Goal: Task Accomplishment & Management: Use online tool/utility

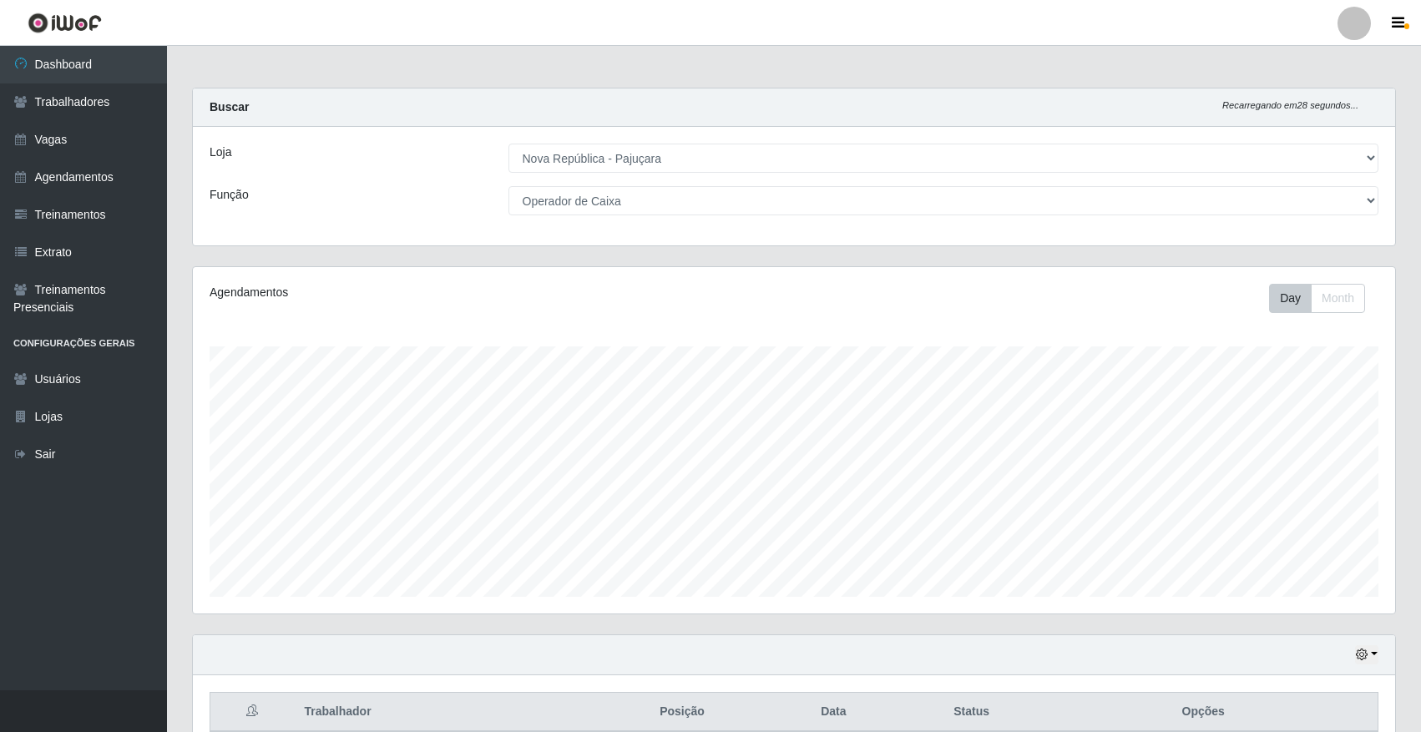
select select "65"
select select "22"
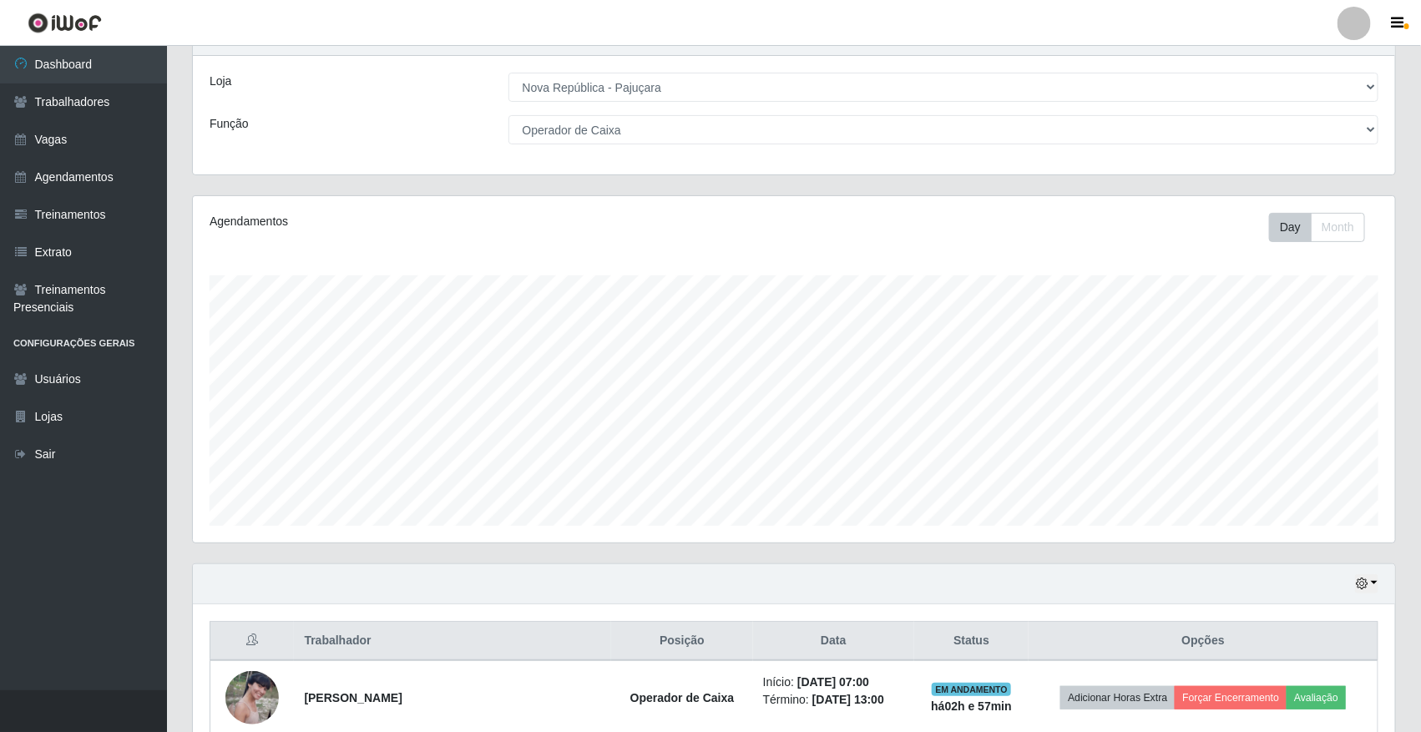
scroll to position [6, 0]
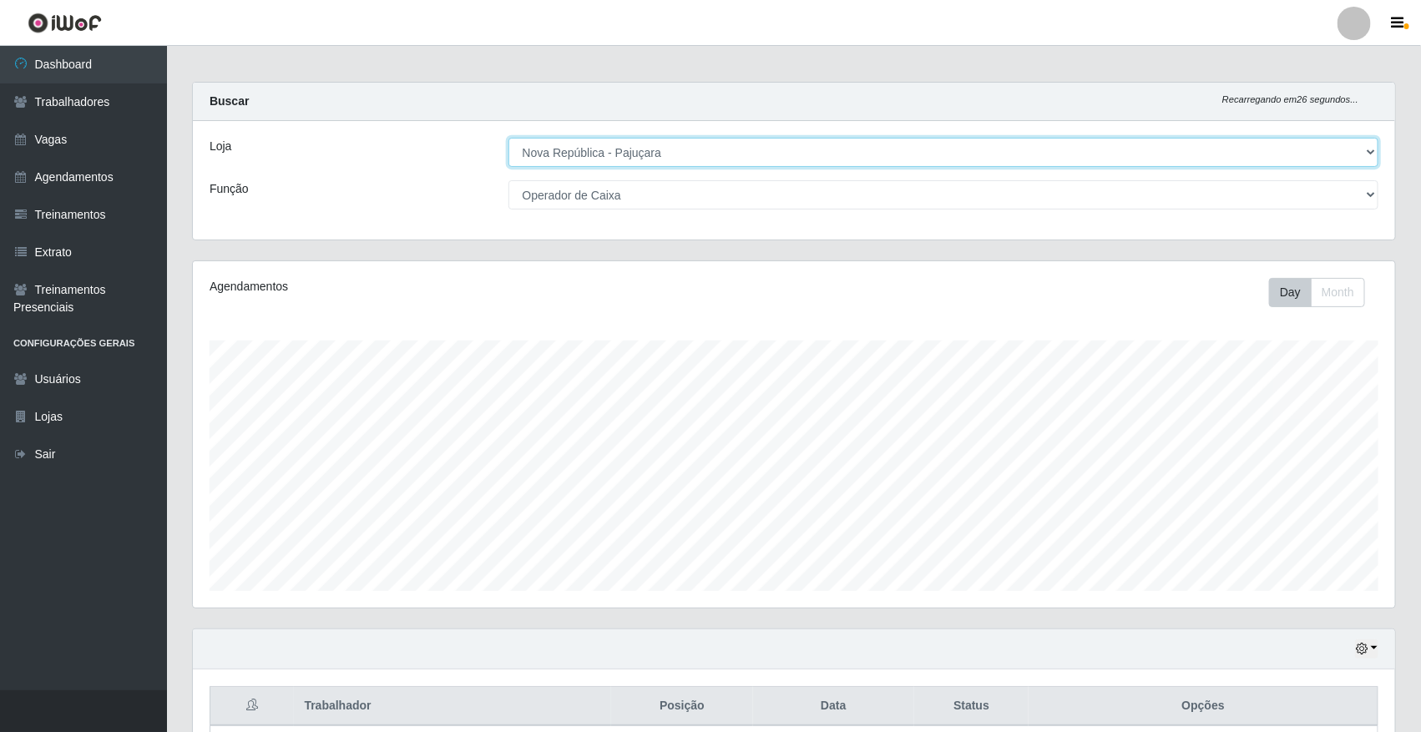
click at [1292, 153] on select "[Selecione...] [GEOGRAPHIC_DATA]" at bounding box center [943, 152] width 871 height 29
click at [508, 138] on select "[Selecione...] [GEOGRAPHIC_DATA]" at bounding box center [943, 152] width 871 height 29
click at [1250, 205] on select "[Selecione...] Balconista Operador de Caixa Repositor" at bounding box center [943, 194] width 871 height 29
click at [1250, 194] on select "[Selecione...] Balconista Operador de Caixa Repositor" at bounding box center [943, 194] width 871 height 29
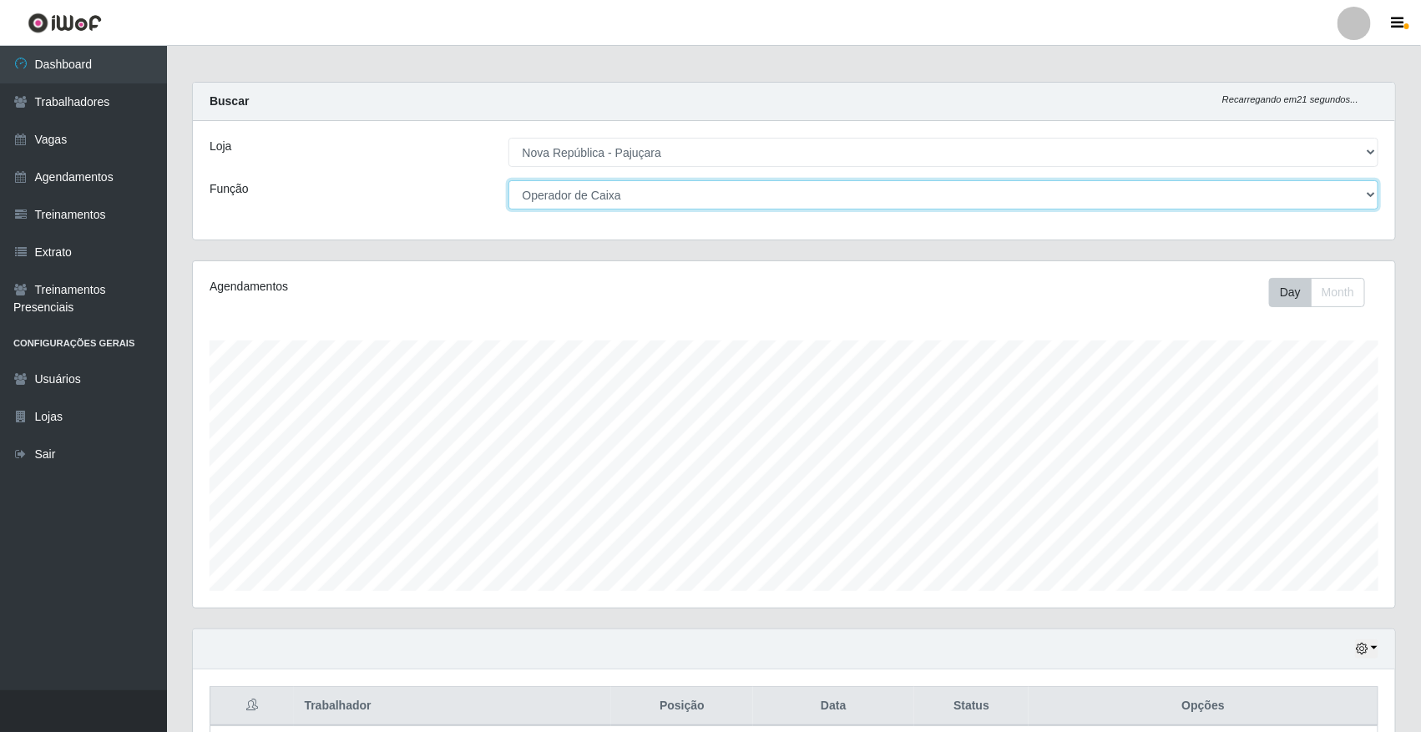
click at [508, 180] on select "[Selecione...] Balconista Operador de Caixa Repositor" at bounding box center [943, 194] width 871 height 29
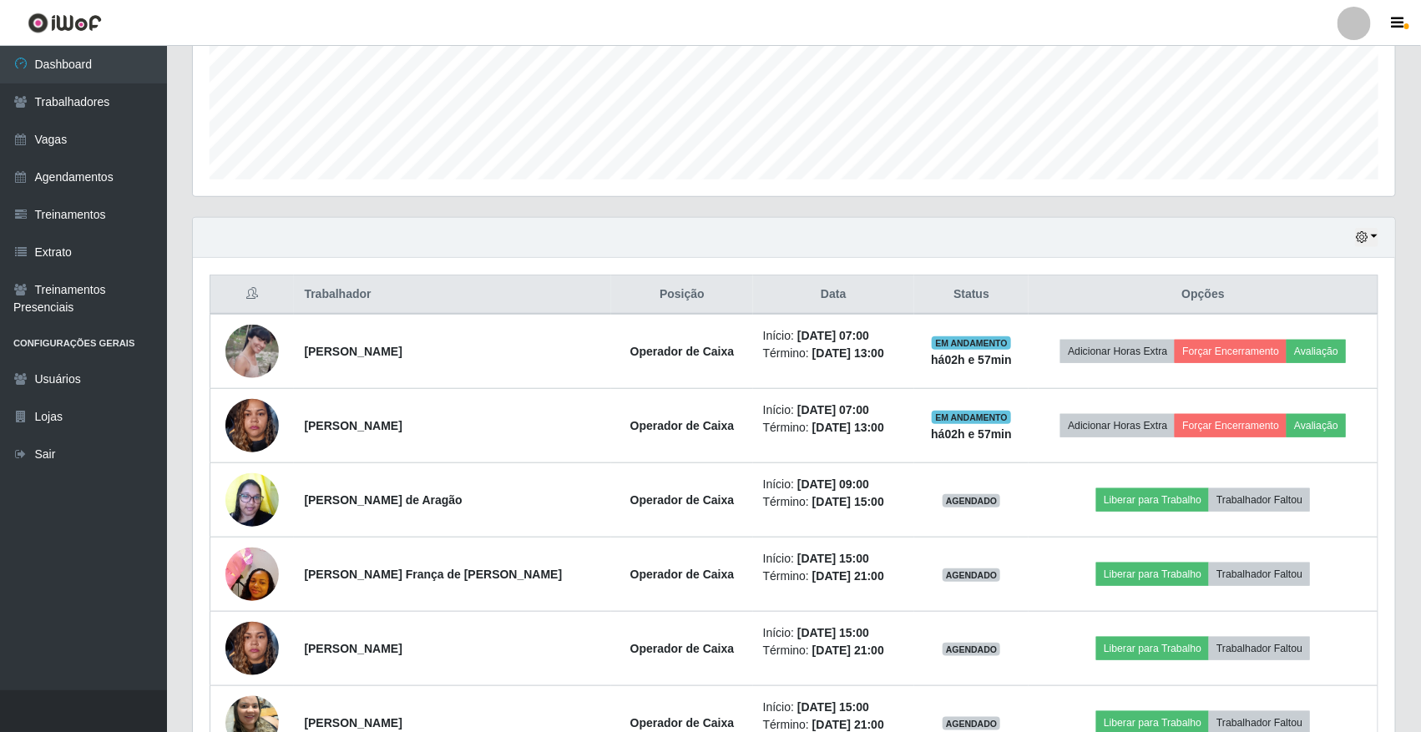
scroll to position [423, 0]
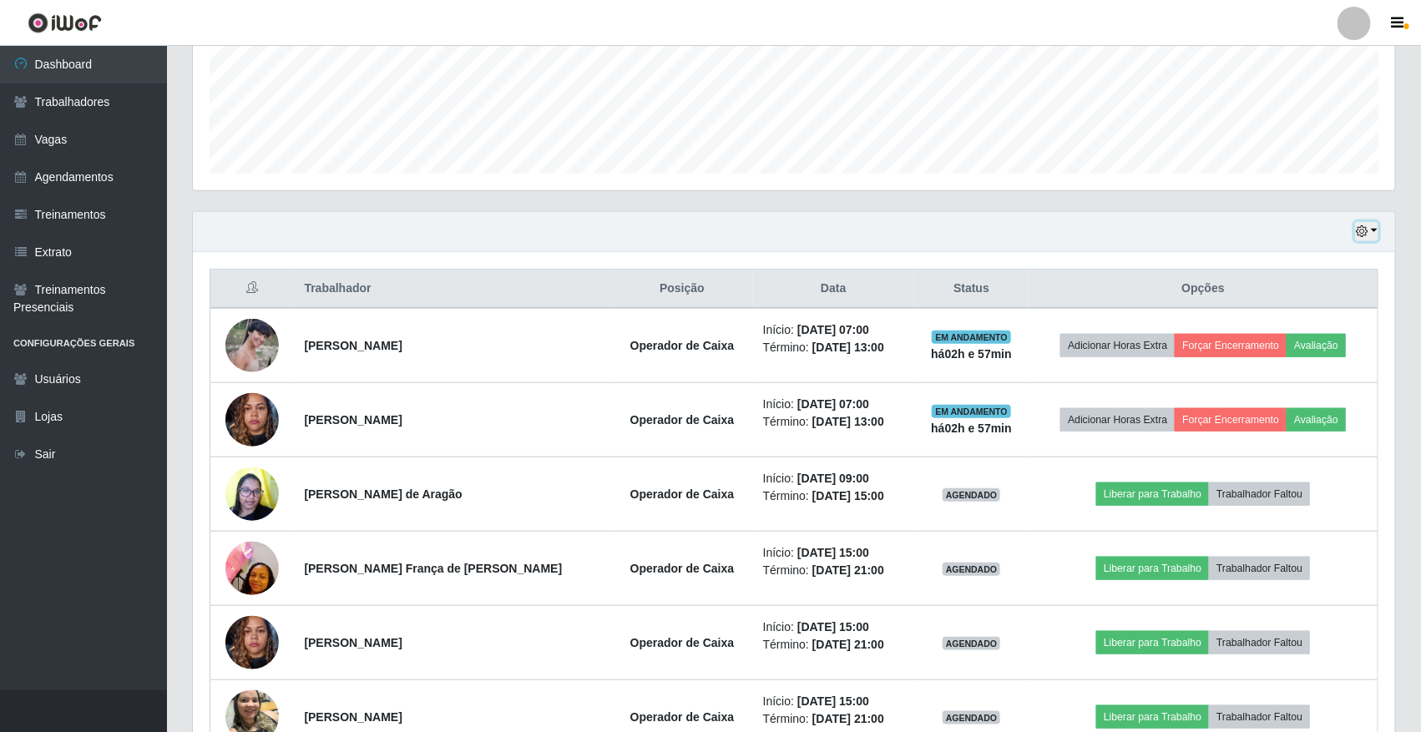
click at [1373, 231] on button "button" at bounding box center [1366, 231] width 23 height 19
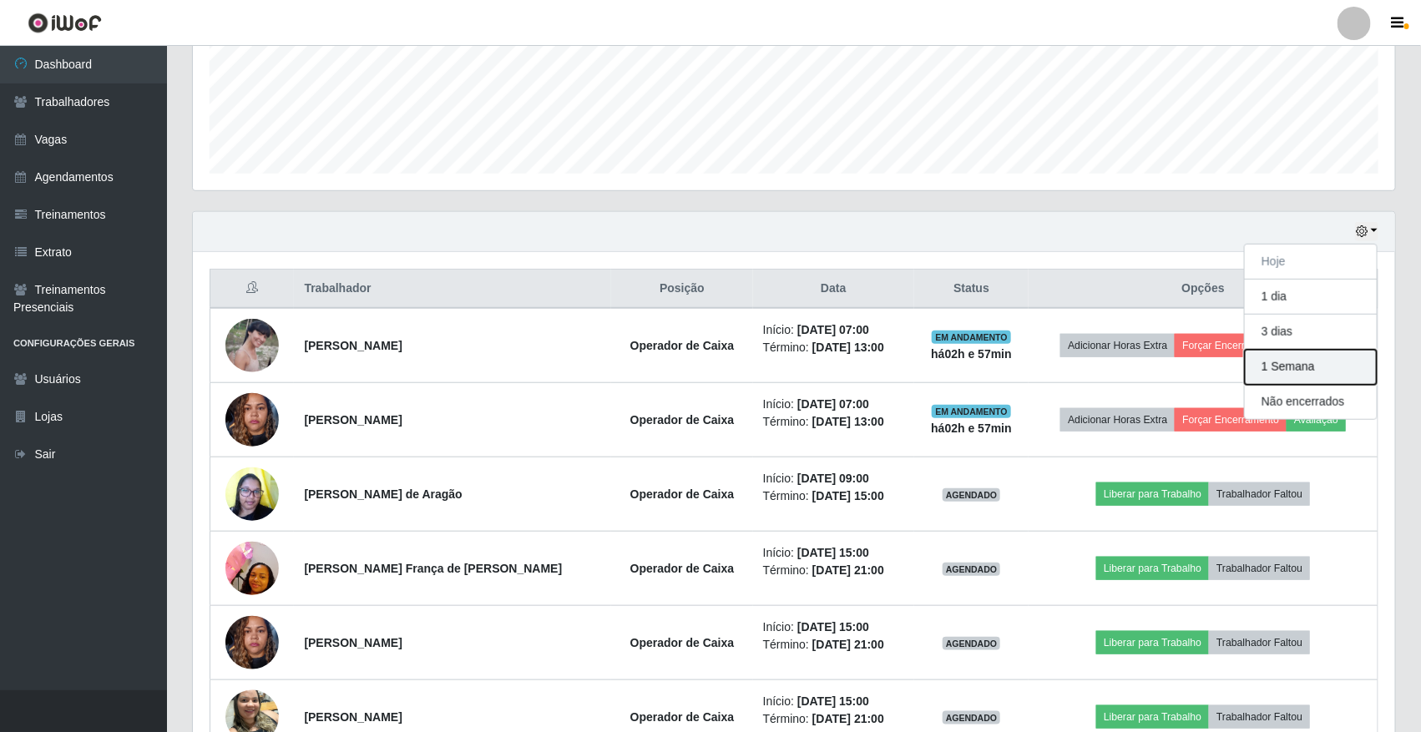
click at [1295, 361] on button "1 Semana" at bounding box center [1311, 367] width 132 height 35
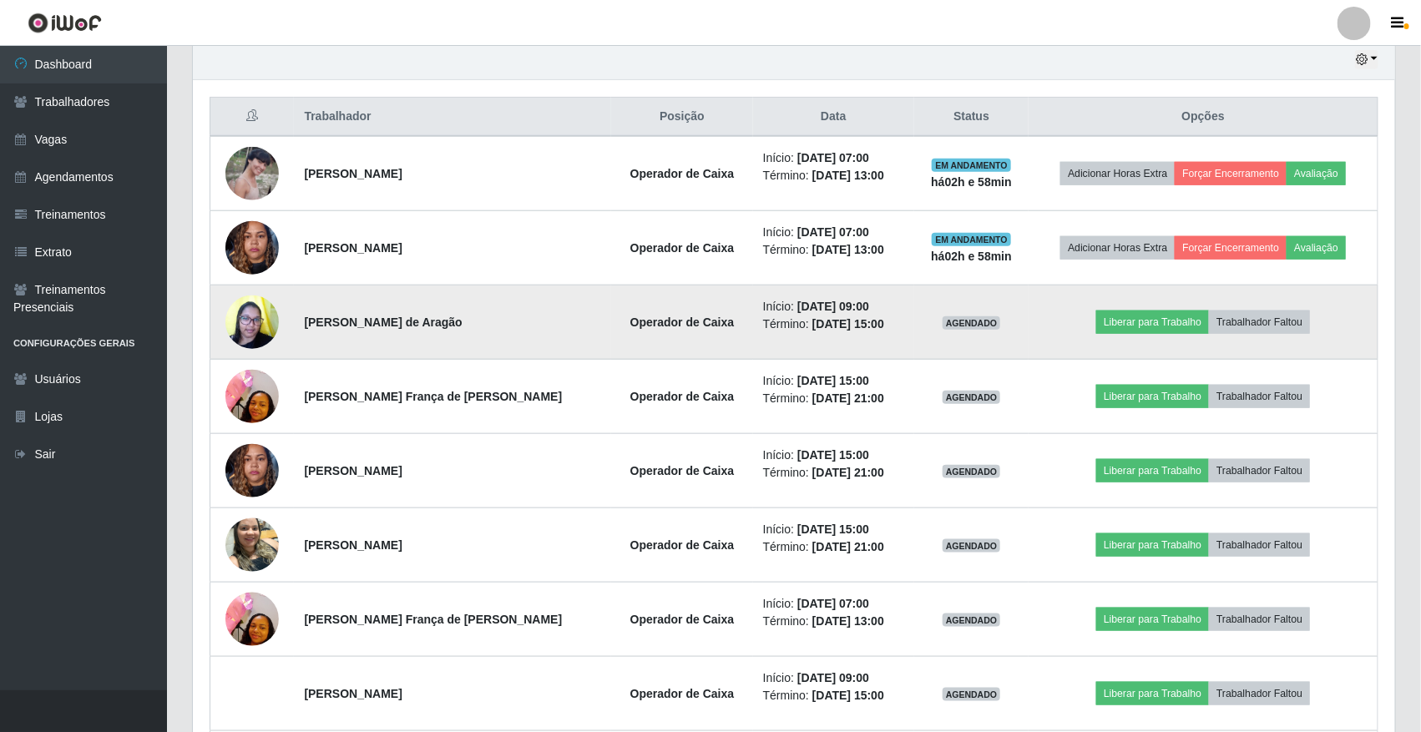
scroll to position [632, 0]
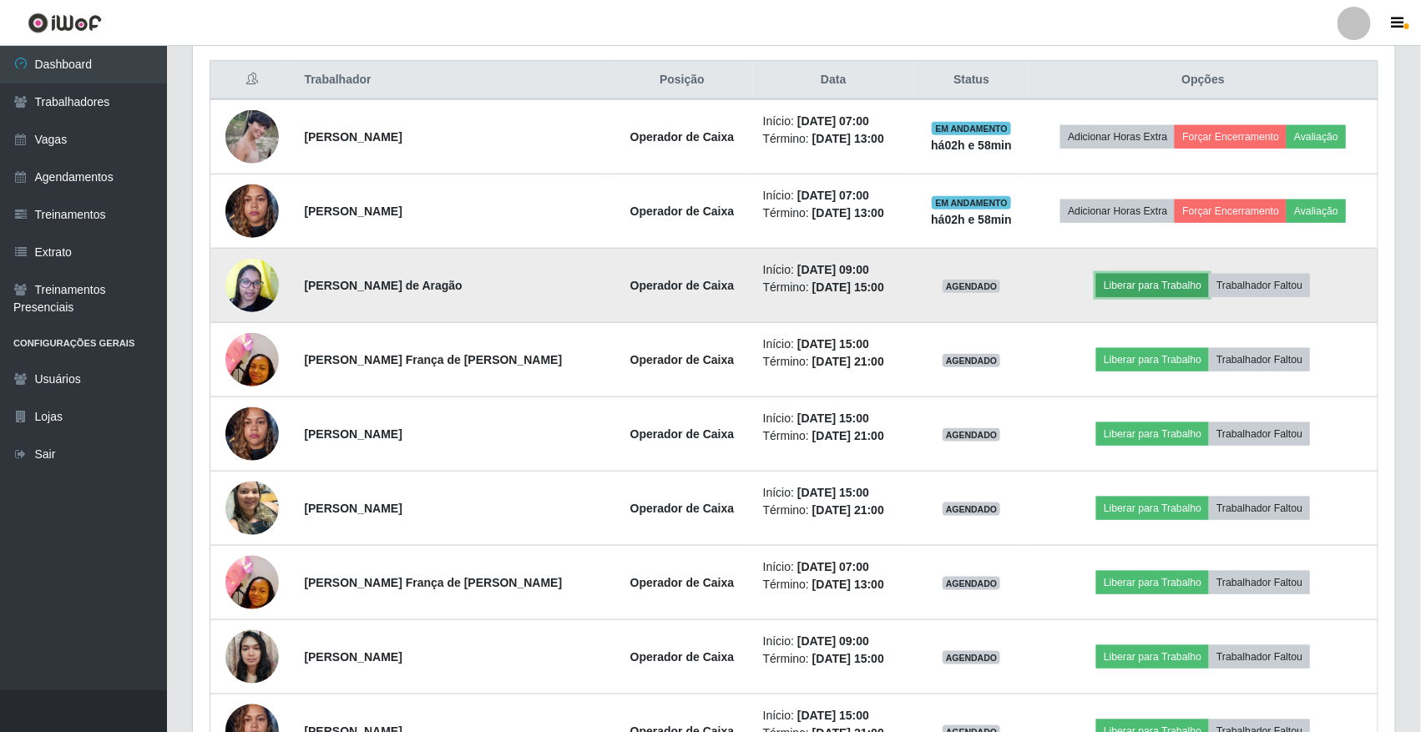
click at [1104, 293] on button "Liberar para Trabalho" at bounding box center [1152, 285] width 113 height 23
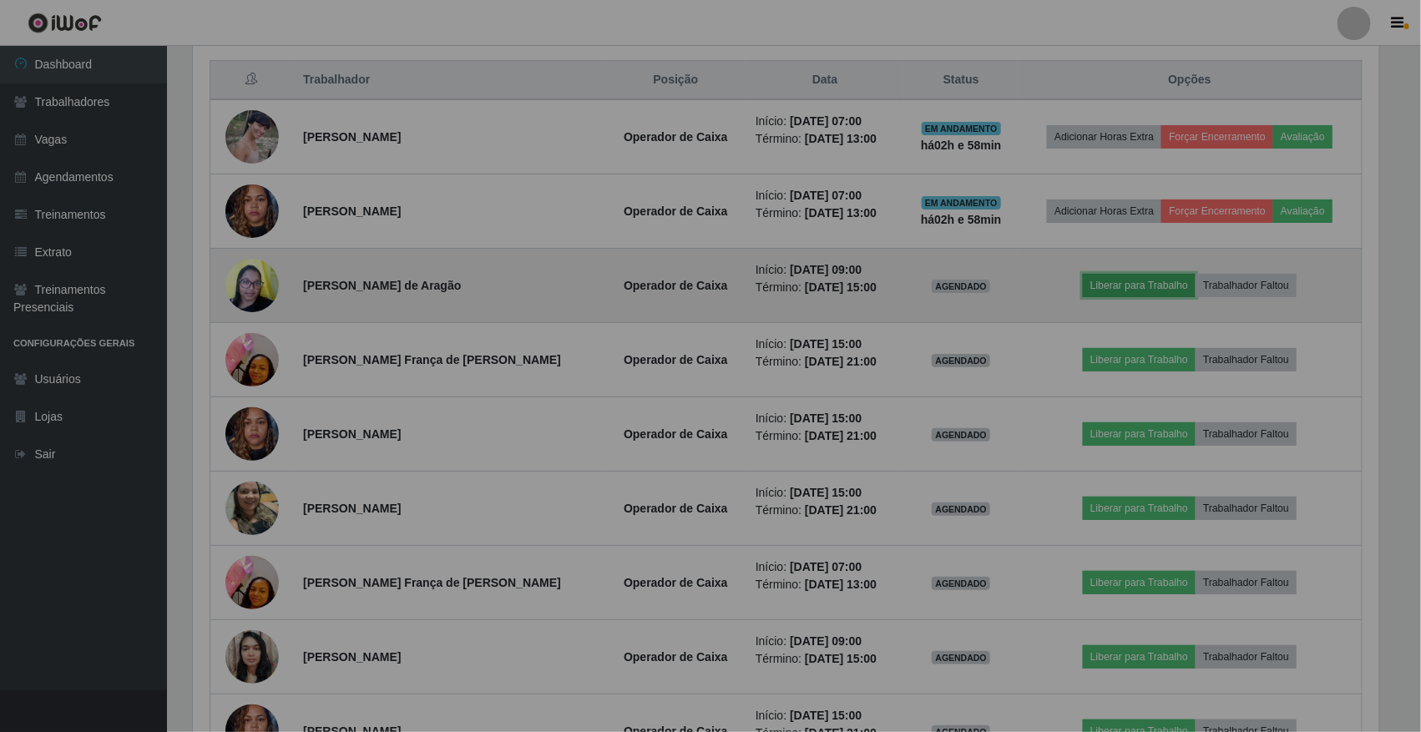
scroll to position [347, 1202]
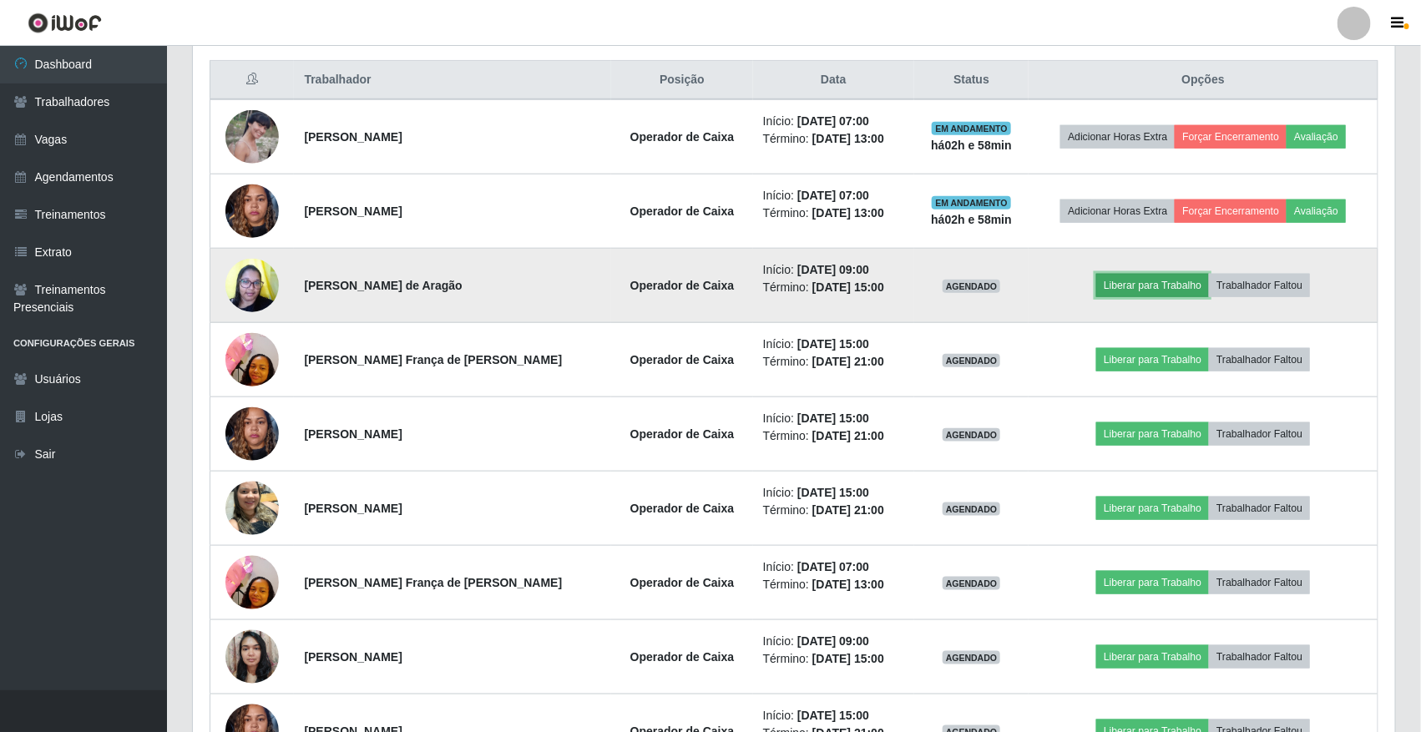
click at [1134, 292] on button "Liberar para Trabalho" at bounding box center [1152, 285] width 113 height 23
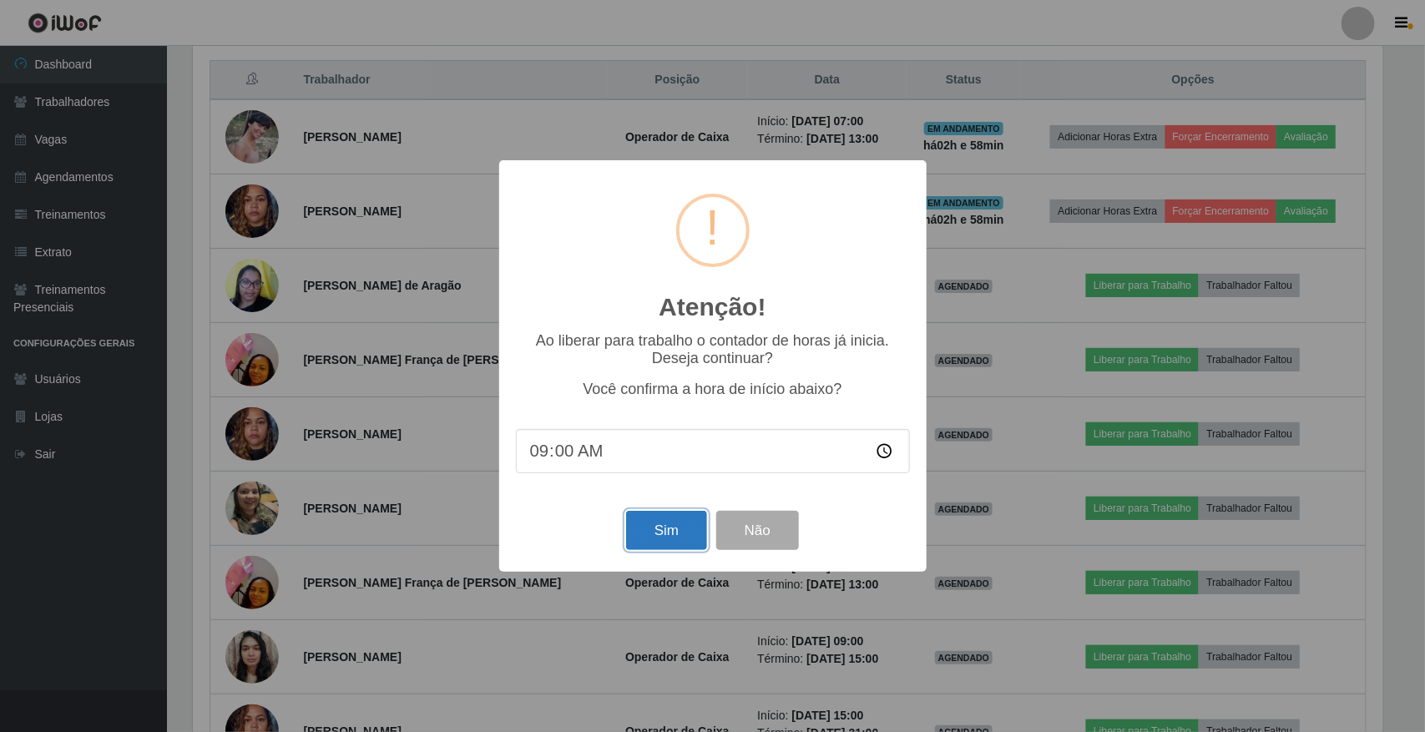
click at [643, 523] on button "Sim" at bounding box center [666, 530] width 81 height 39
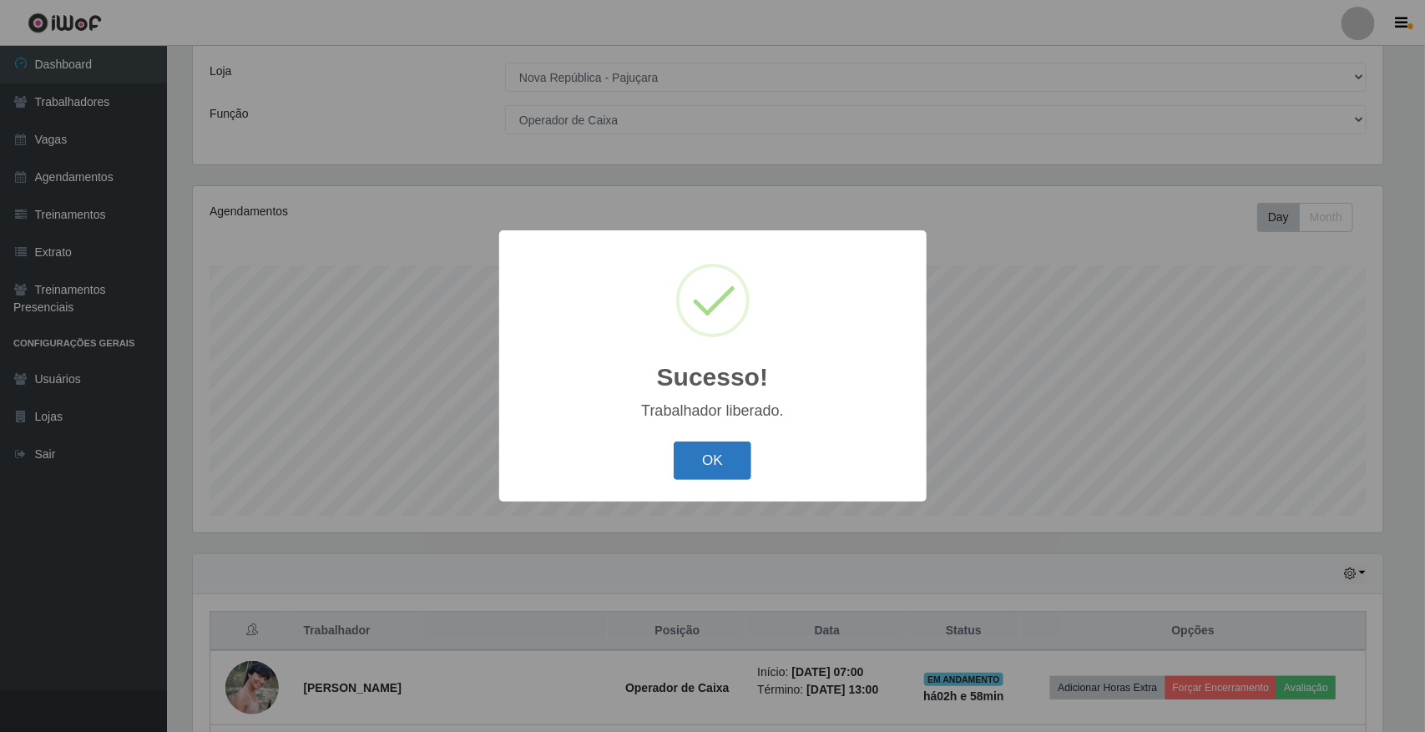
click at [701, 453] on button "OK" at bounding box center [713, 461] width 78 height 39
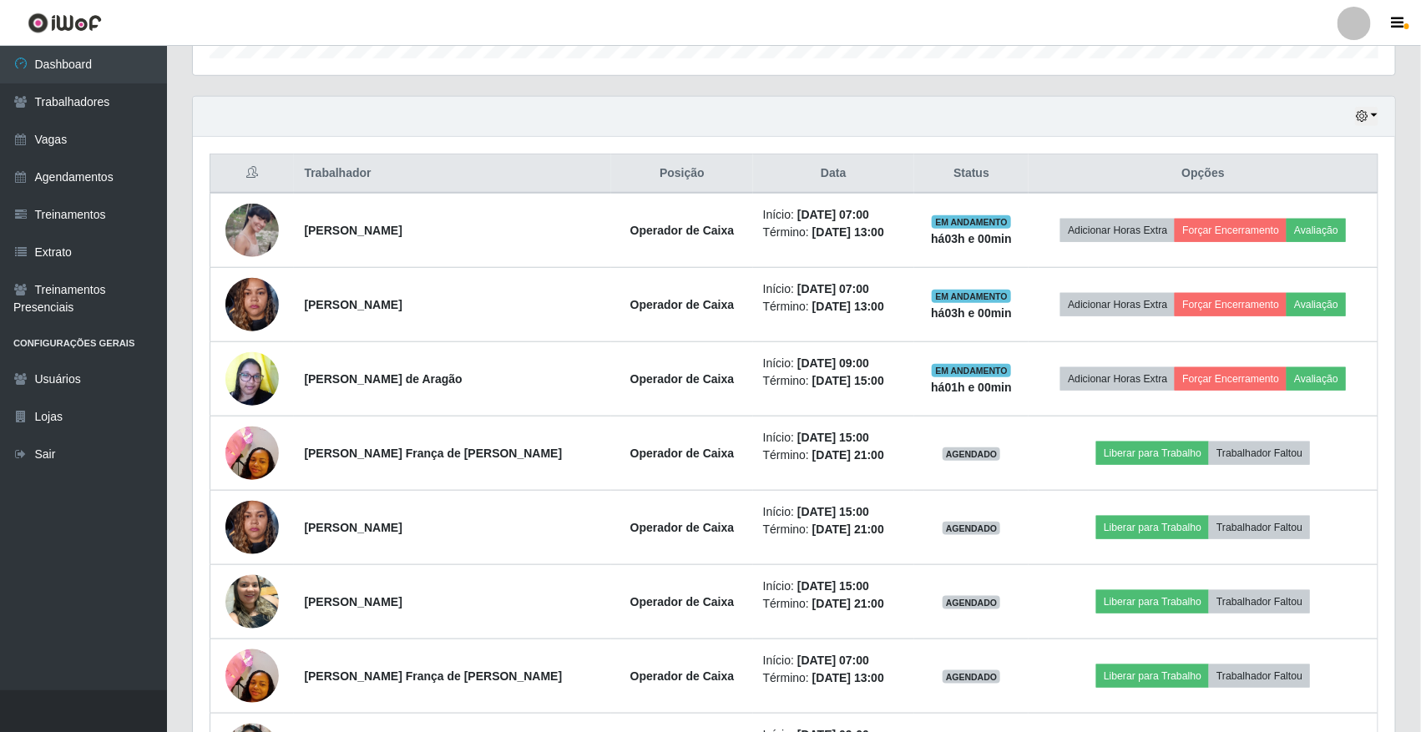
scroll to position [407, 0]
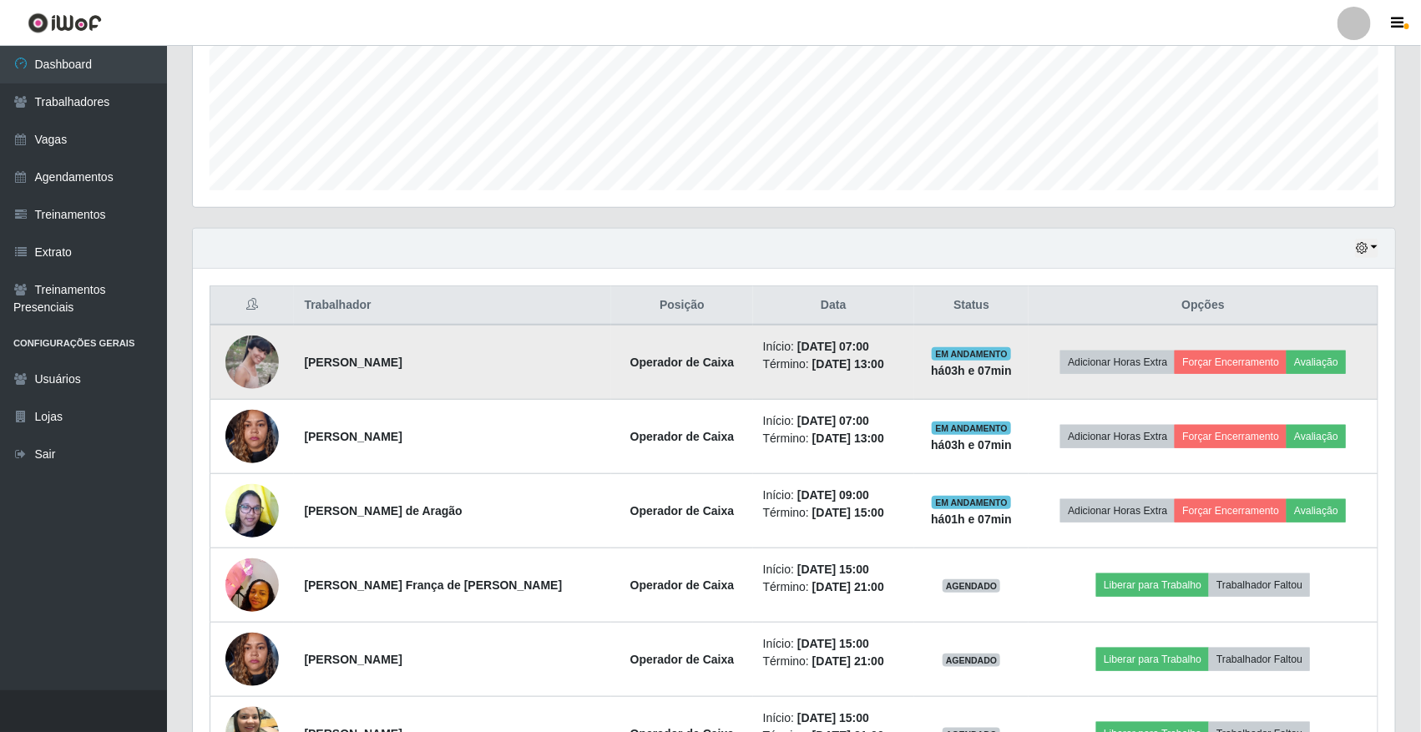
click at [381, 380] on td "[PERSON_NAME]" at bounding box center [452, 362] width 317 height 75
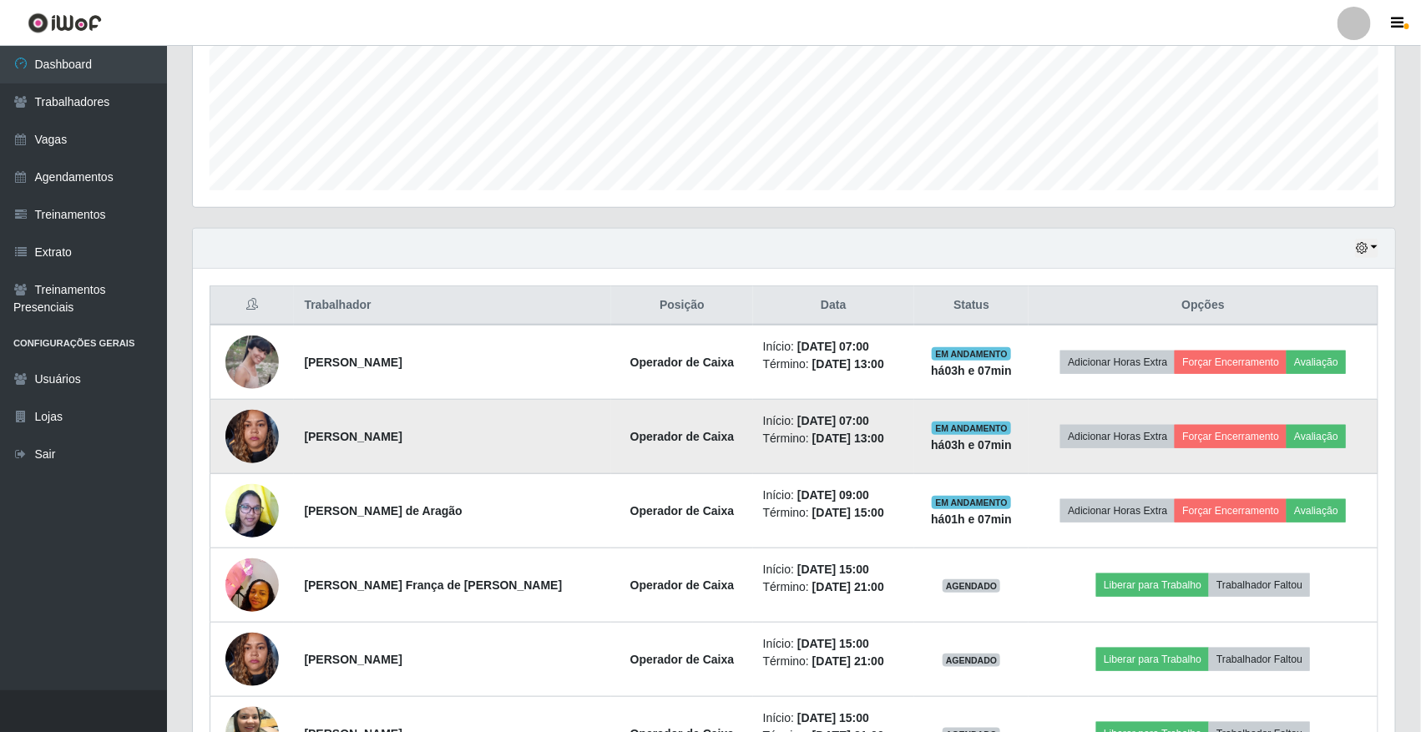
click at [422, 442] on td "[PERSON_NAME]" at bounding box center [452, 437] width 317 height 74
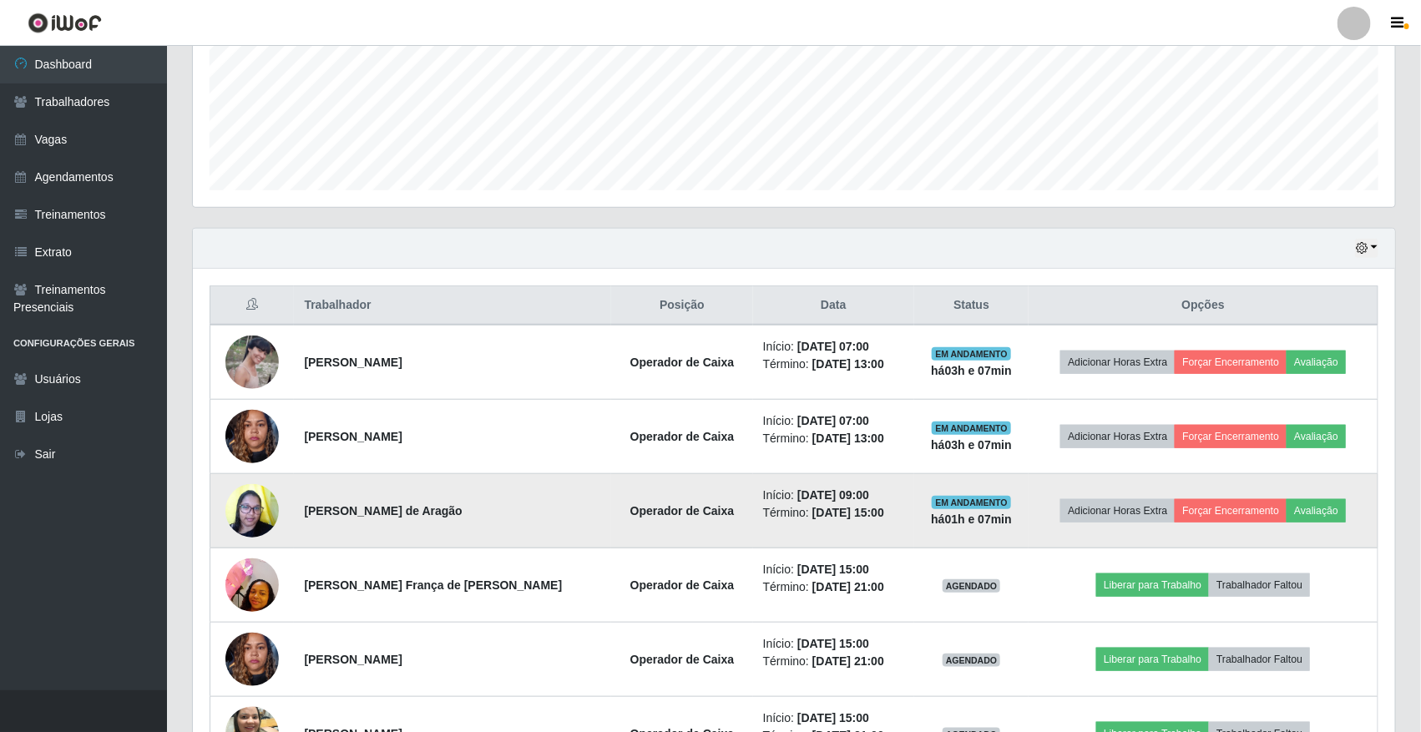
click at [436, 526] on td "[PERSON_NAME] de Aragão" at bounding box center [452, 511] width 317 height 74
